Goal: Find specific page/section: Find specific page/section

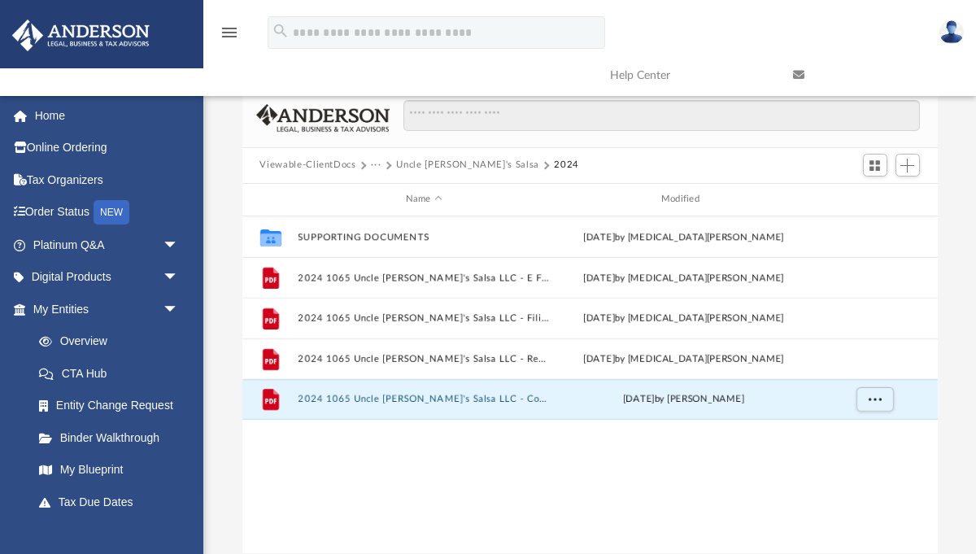
scroll to position [369, 695]
click at [434, 167] on button "Uncle [PERSON_NAME]'s Salsa" at bounding box center [467, 165] width 143 height 15
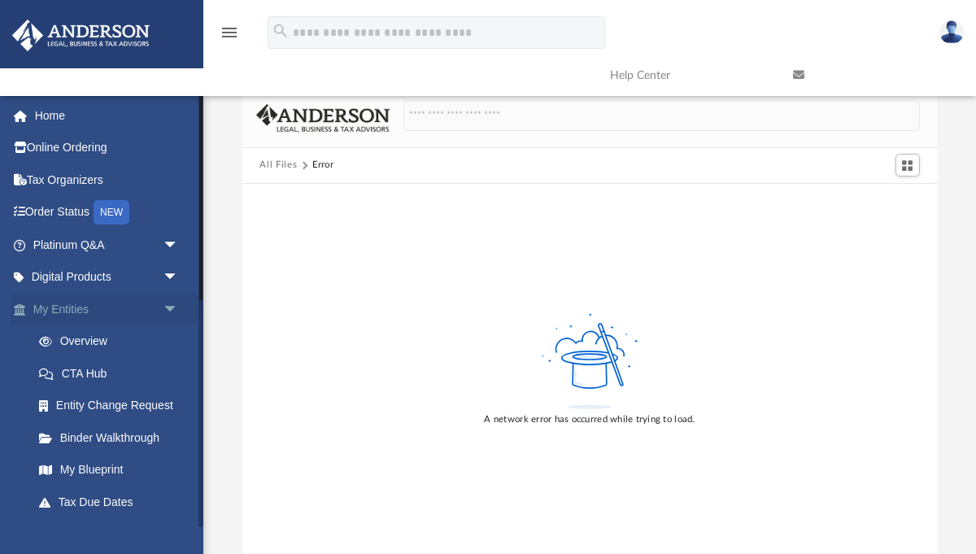
click at [103, 307] on link "My Entities arrow_drop_down" at bounding box center [107, 309] width 192 height 33
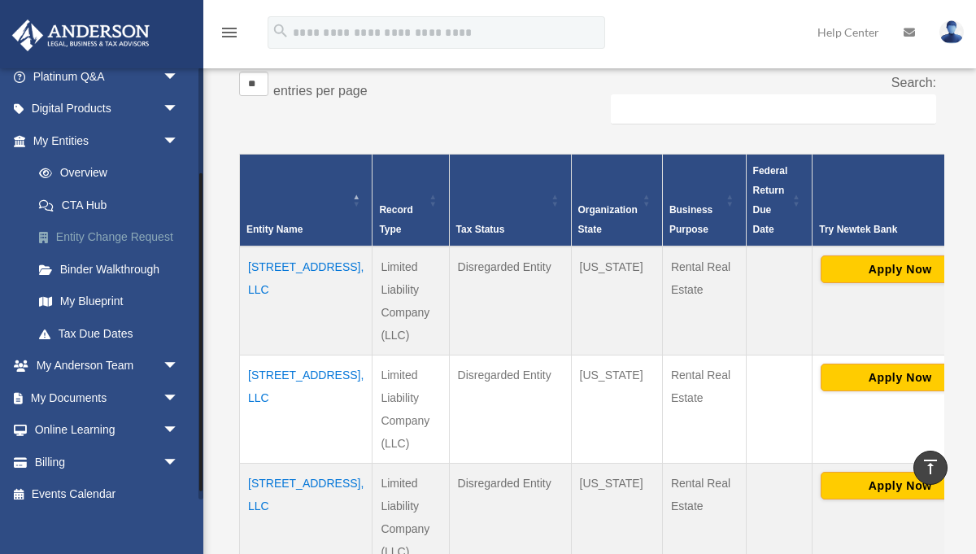
scroll to position [144, 0]
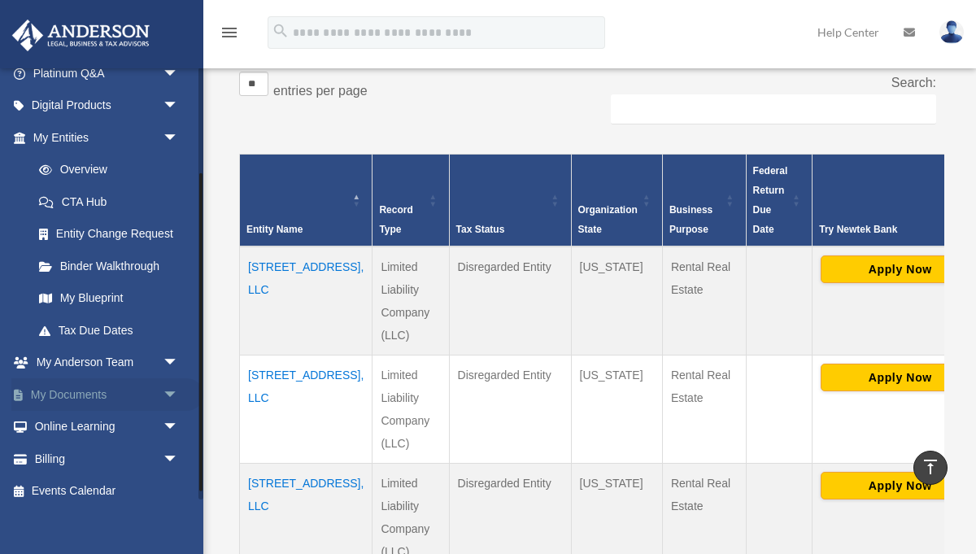
click at [169, 389] on span "arrow_drop_down" at bounding box center [179, 394] width 33 height 33
click at [80, 435] on link "Box" at bounding box center [113, 427] width 180 height 33
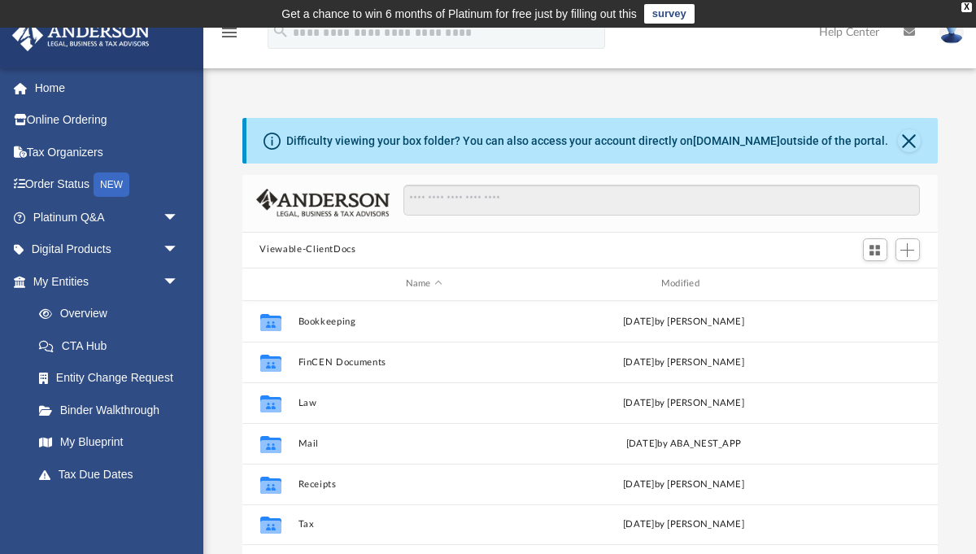
scroll to position [369, 695]
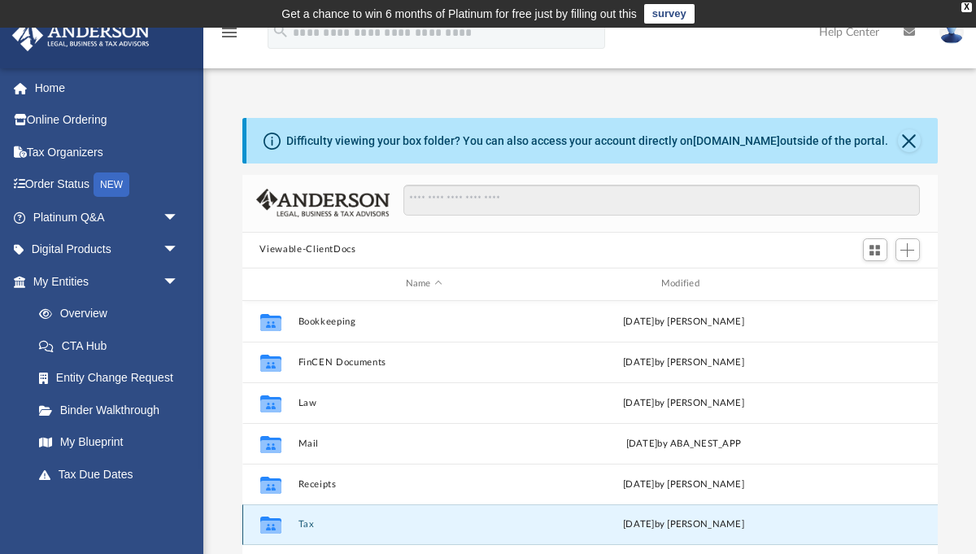
click at [306, 527] on button "Tax" at bounding box center [424, 524] width 252 height 11
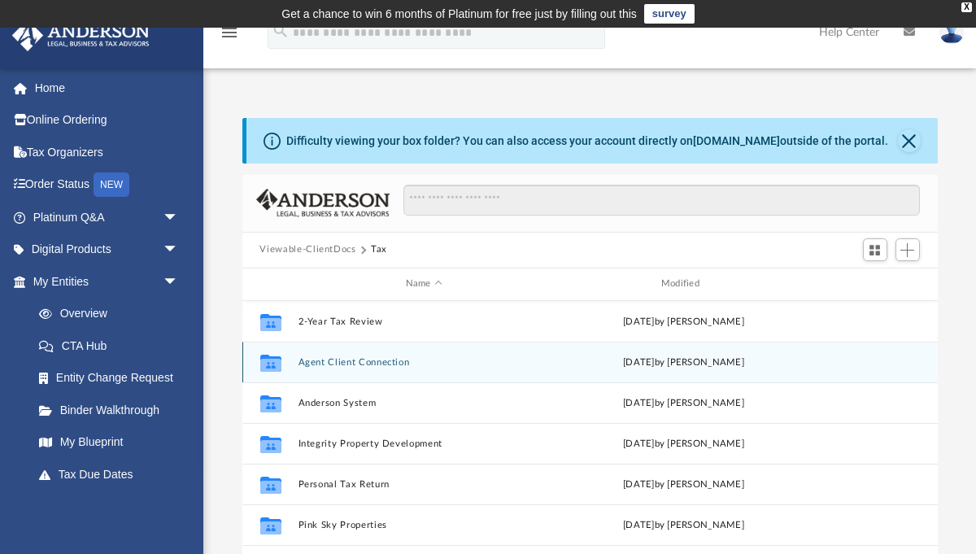
click at [373, 363] on button "Agent Client Connection" at bounding box center [424, 361] width 252 height 11
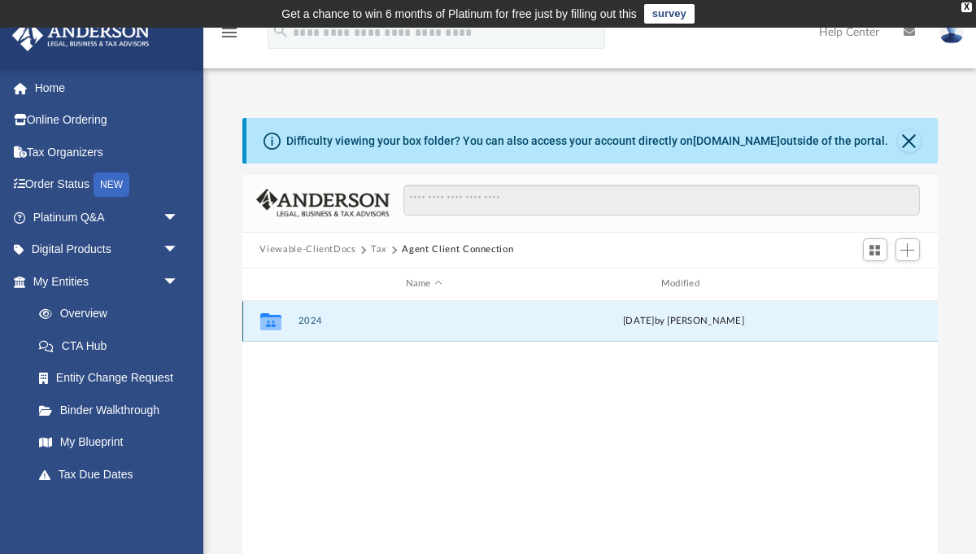
click at [312, 321] on button "2024" at bounding box center [424, 320] width 252 height 11
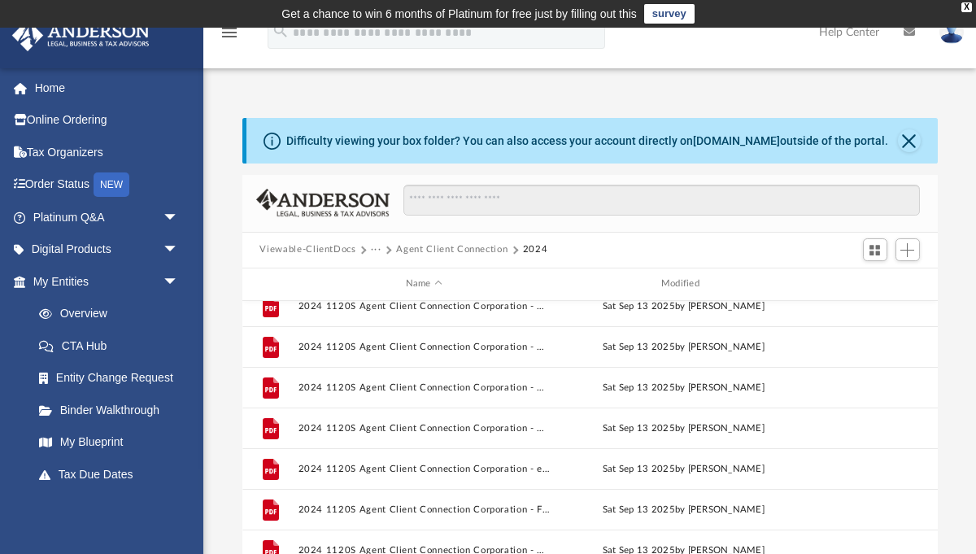
scroll to position [0, 0]
